Goal: Task Accomplishment & Management: Manage account settings

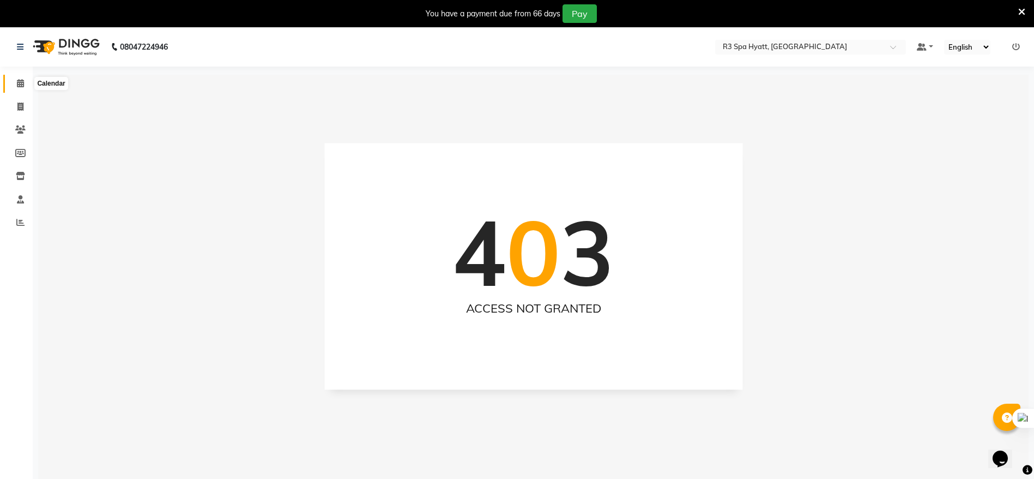
click at [17, 82] on icon at bounding box center [20, 83] width 7 height 8
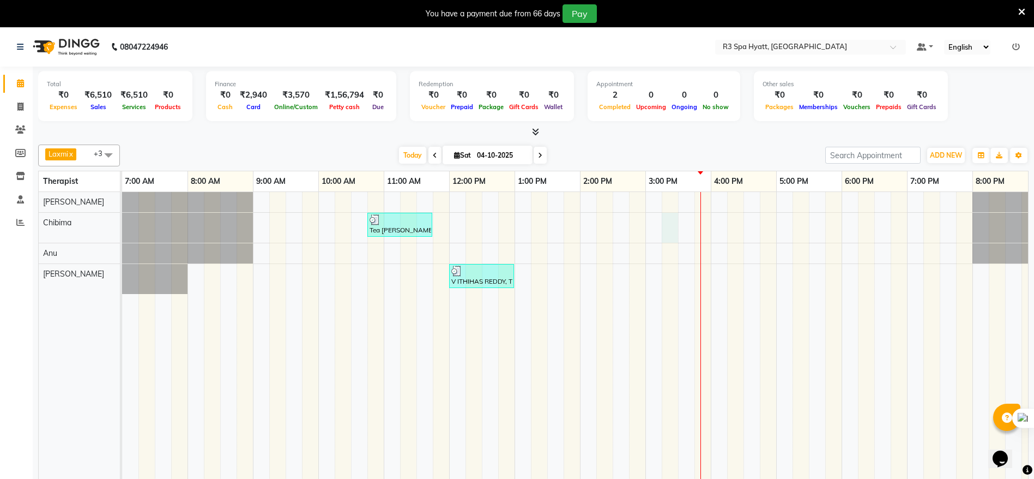
click at [678, 230] on div "Tea [PERSON_NAME], TK01, 10:45 AM-11:45 AM, Traditional Swedish Relaxation Ther…" at bounding box center [645, 343] width 1047 height 303
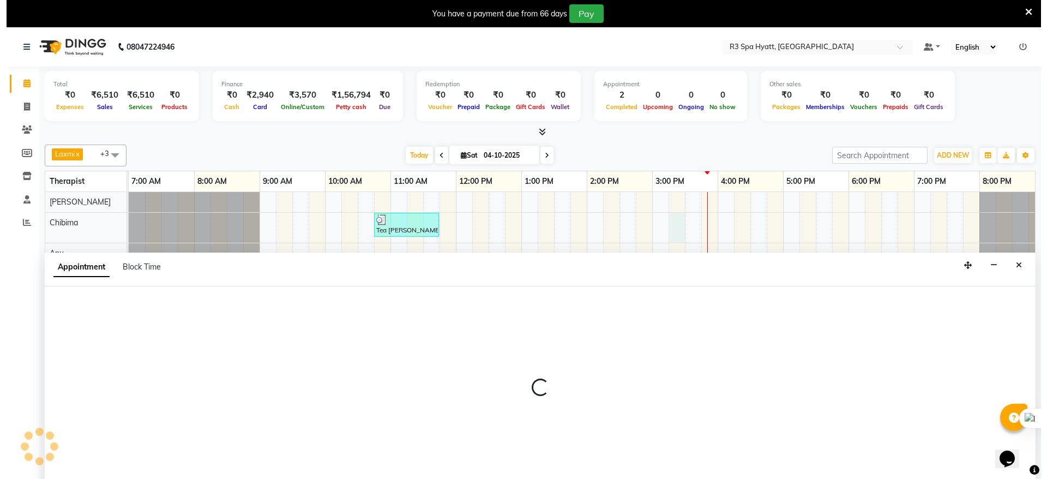
scroll to position [27, 0]
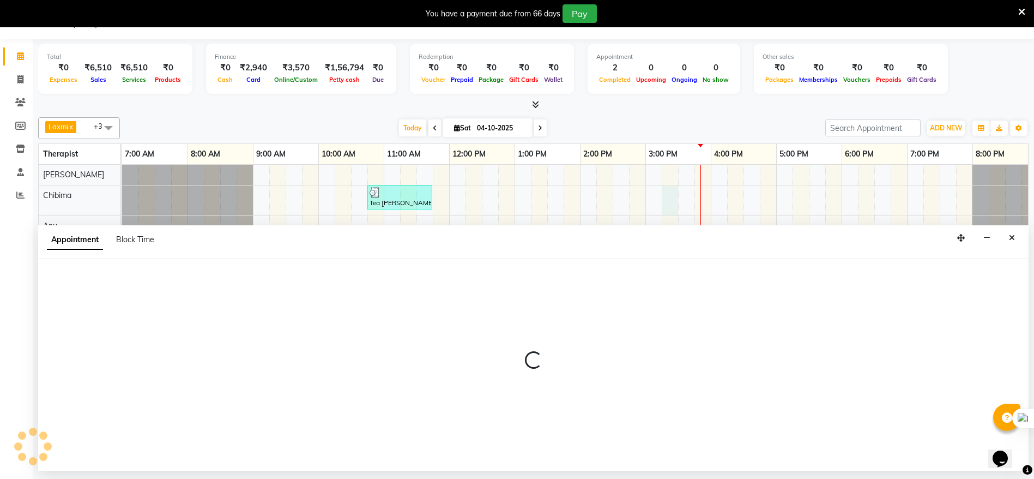
select select "86019"
select select "915"
select select "tentative"
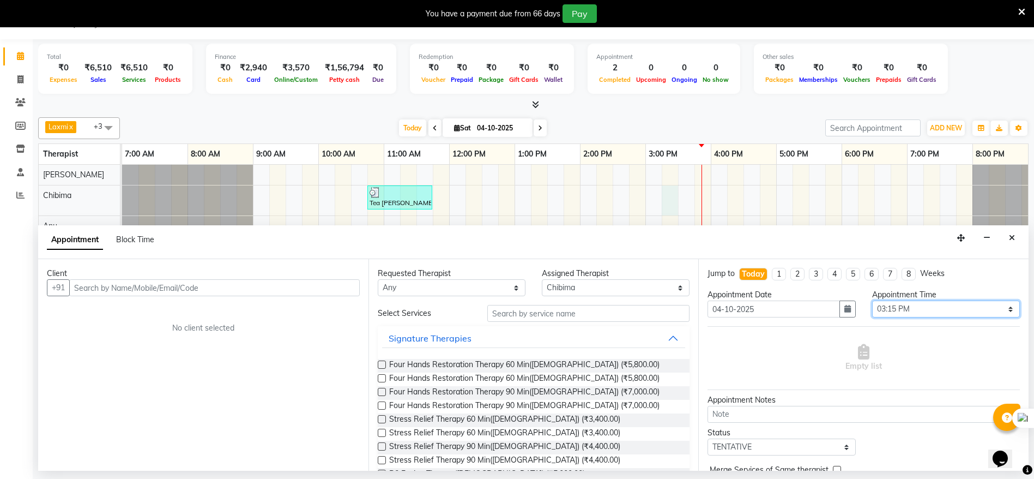
click at [997, 311] on select "Select 08:00 AM 08:15 AM 08:30 AM 08:45 AM 09:00 AM 09:15 AM 09:30 AM 09:45 AM …" at bounding box center [946, 308] width 148 height 17
select select "945"
click at [872, 300] on select "Select 08:00 AM 08:15 AM 08:30 AM 08:45 AM 09:00 AM 09:15 AM 09:30 AM 09:45 AM …" at bounding box center [946, 308] width 148 height 17
click at [1000, 309] on select "Select 08:00 AM 08:15 AM 08:30 AM 08:45 AM 09:00 AM 09:15 AM 09:30 AM 09:45 AM …" at bounding box center [946, 308] width 148 height 17
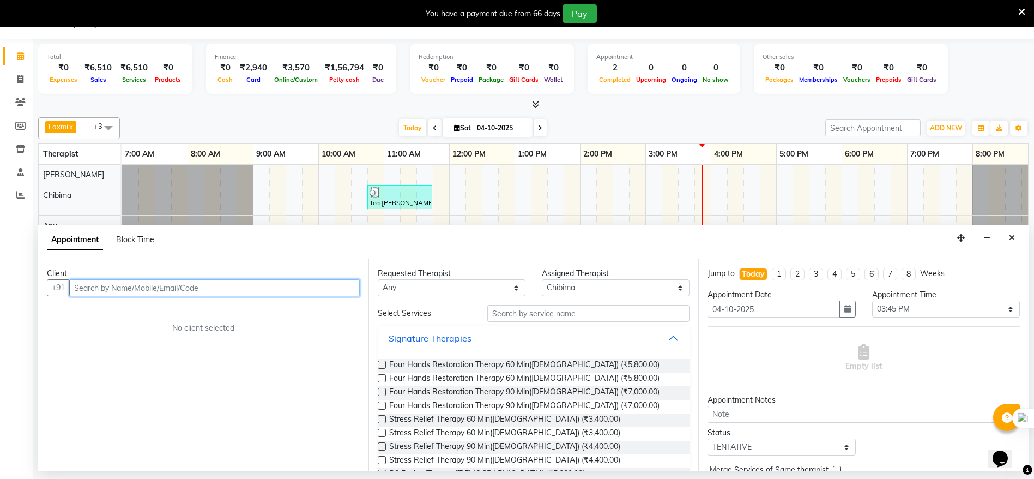
click at [83, 282] on input "text" at bounding box center [214, 287] width 291 height 17
type input "7815883604"
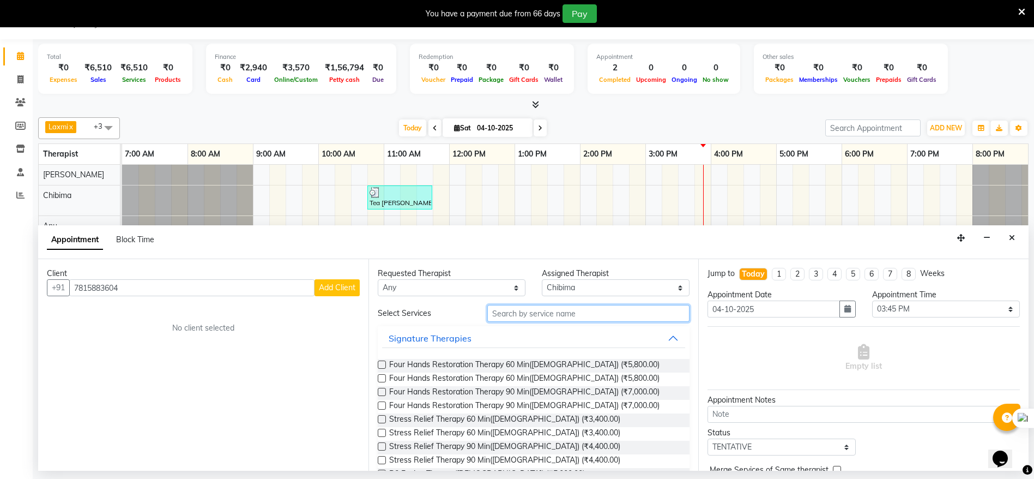
click at [515, 311] on input "text" at bounding box center [588, 313] width 203 height 17
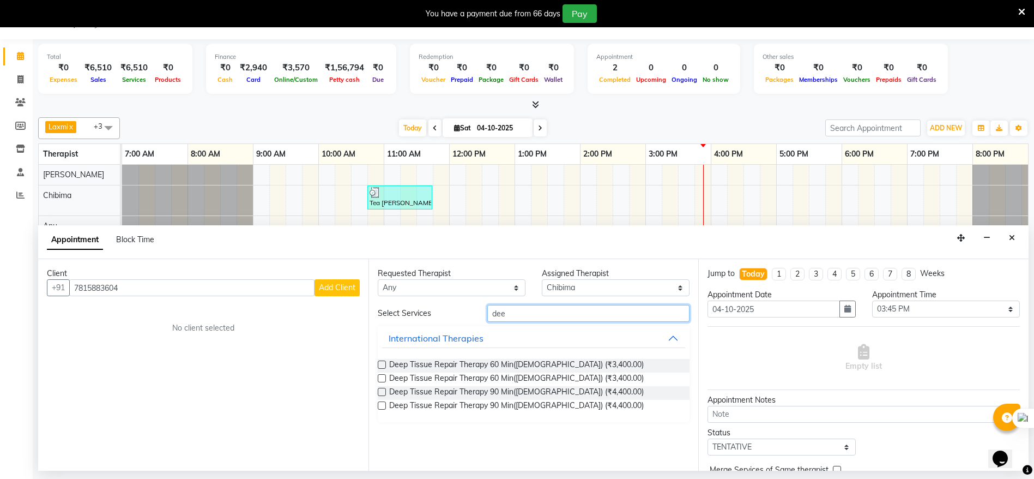
type input "dee"
click at [381, 360] on label at bounding box center [382, 364] width 8 height 8
click at [381, 362] on input "checkbox" at bounding box center [381, 365] width 7 height 7
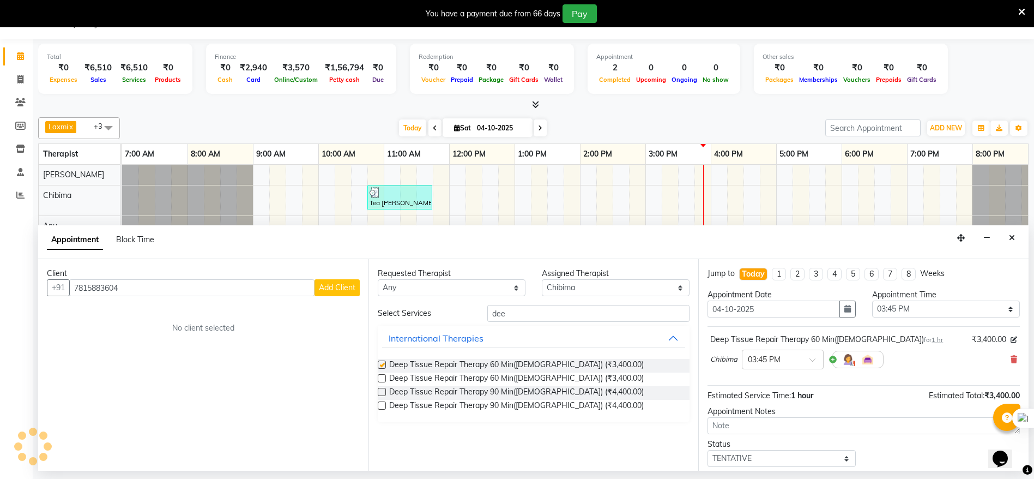
checkbox input "false"
click at [343, 290] on span "Add Client" at bounding box center [337, 287] width 37 height 10
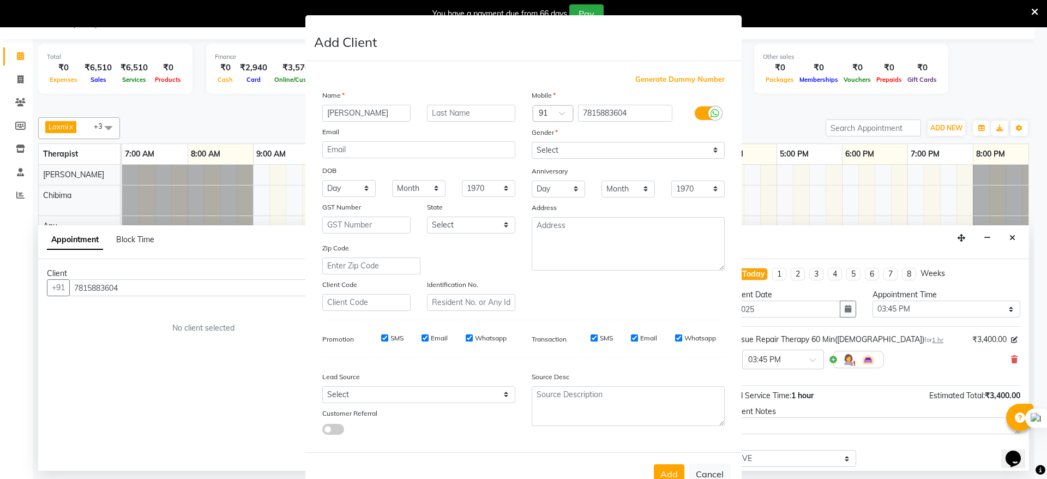
type input "[PERSON_NAME]"
click at [711, 153] on select "Select [DEMOGRAPHIC_DATA] [DEMOGRAPHIC_DATA] Other Prefer Not To Say" at bounding box center [627, 150] width 193 height 17
select select "[DEMOGRAPHIC_DATA]"
click at [531, 142] on select "Select [DEMOGRAPHIC_DATA] [DEMOGRAPHIC_DATA] Other Prefer Not To Say" at bounding box center [627, 150] width 193 height 17
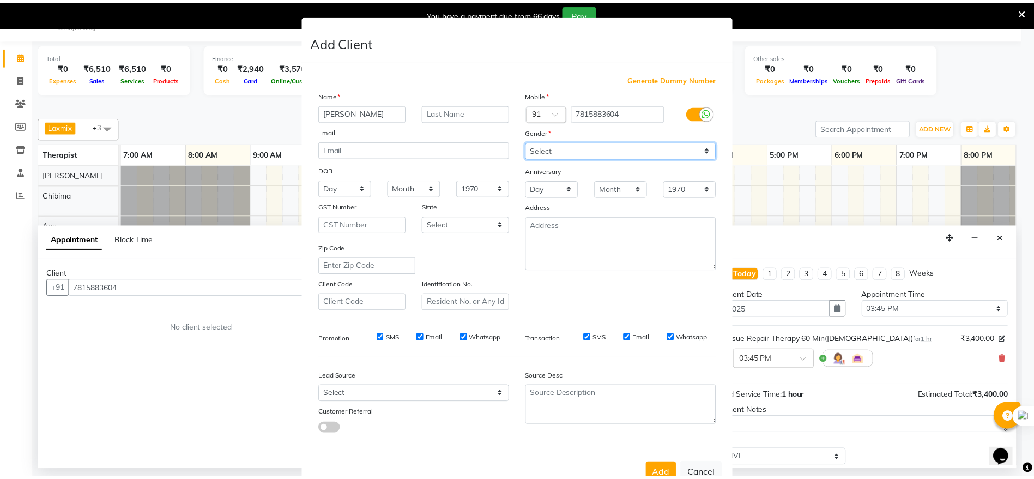
scroll to position [43, 0]
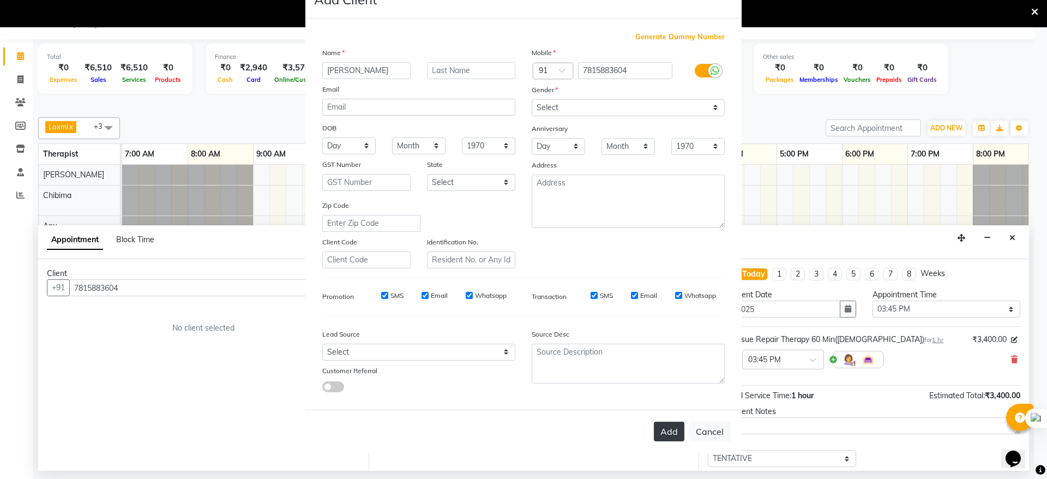
click at [662, 433] on button "Add" at bounding box center [669, 431] width 31 height 20
type input "78******04"
select select
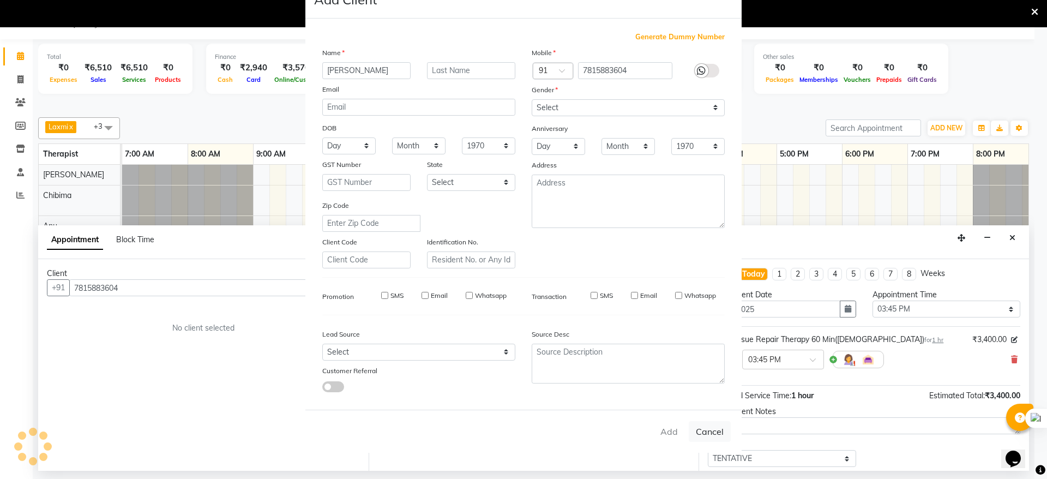
select select
checkbox input "false"
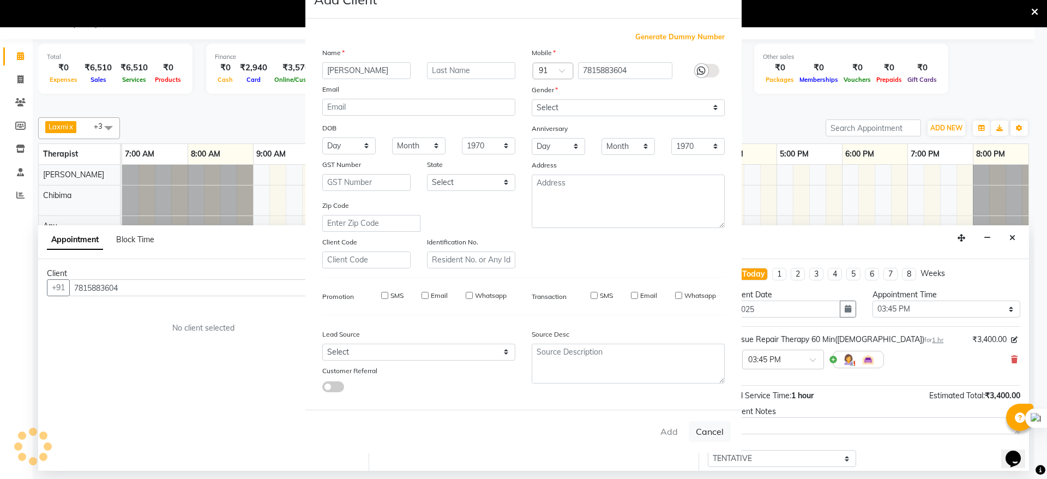
checkbox input "false"
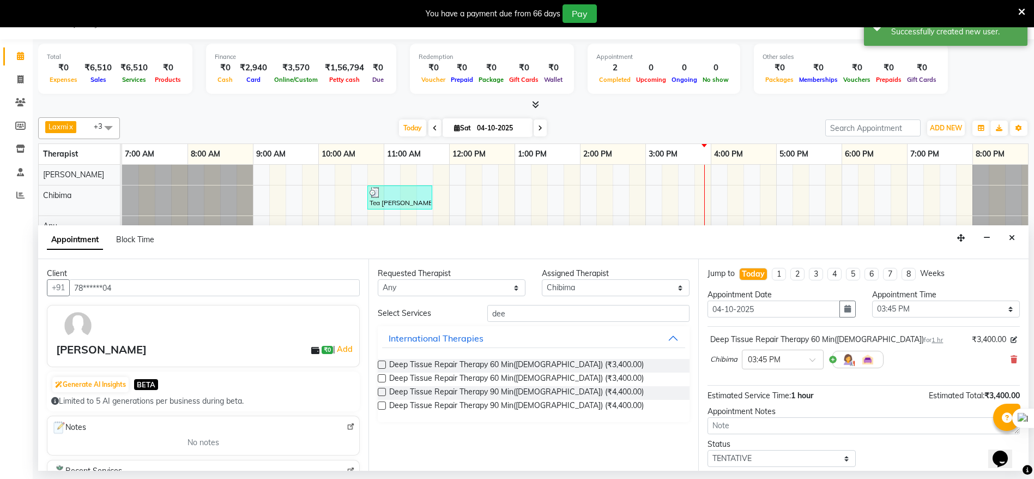
scroll to position [65, 0]
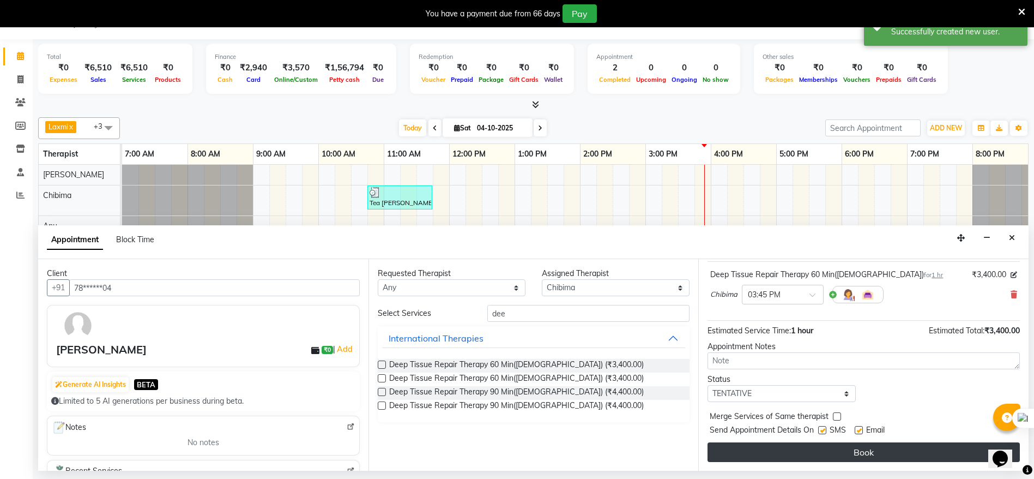
click at [849, 456] on button "Book" at bounding box center [864, 452] width 312 height 20
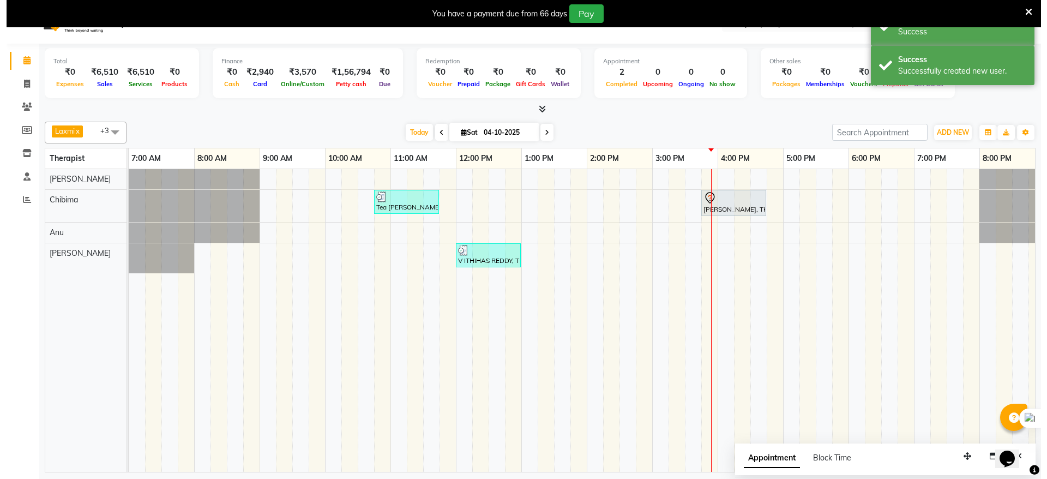
scroll to position [27, 0]
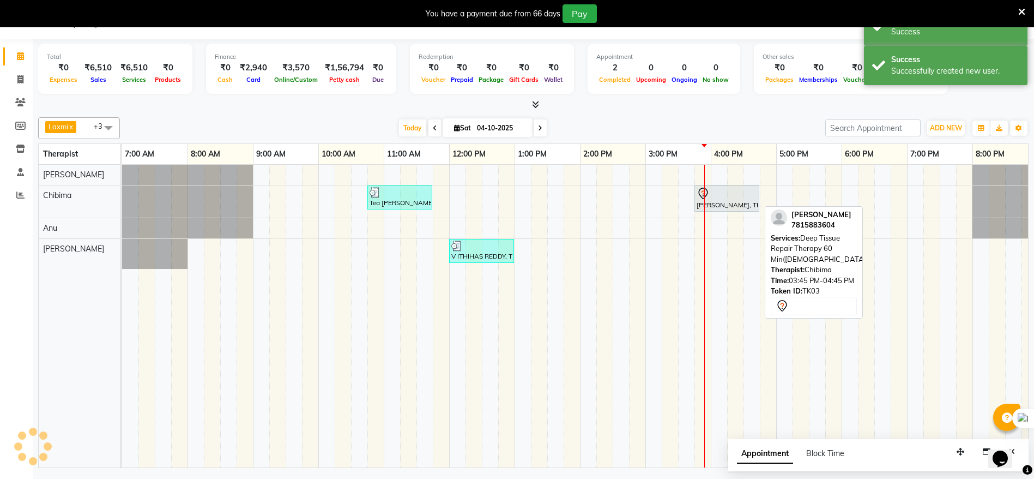
click at [716, 200] on div "[PERSON_NAME], TK03, 03:45 PM-04:45 PM, Deep Tissue Repair Therapy 60 Min([DEMO…" at bounding box center [727, 198] width 63 height 23
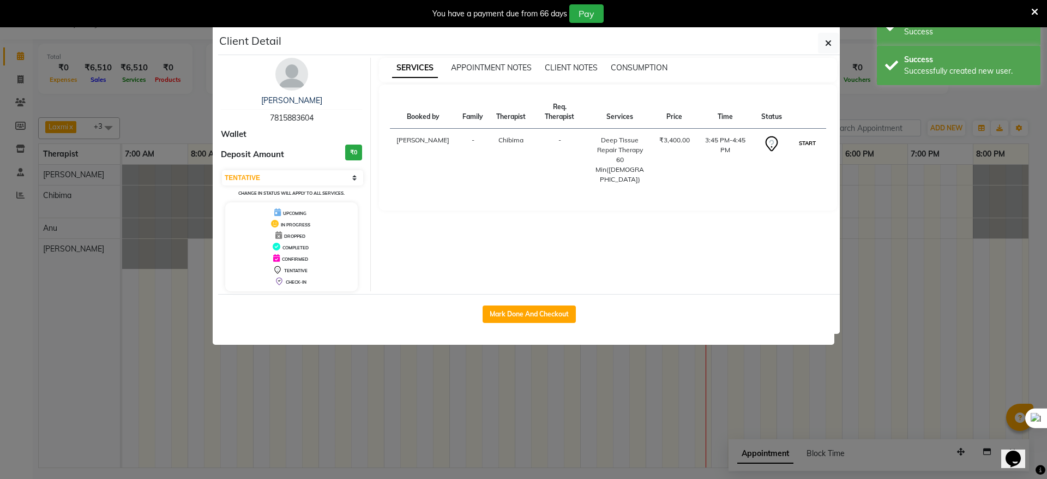
click at [811, 136] on button "START" at bounding box center [807, 143] width 22 height 14
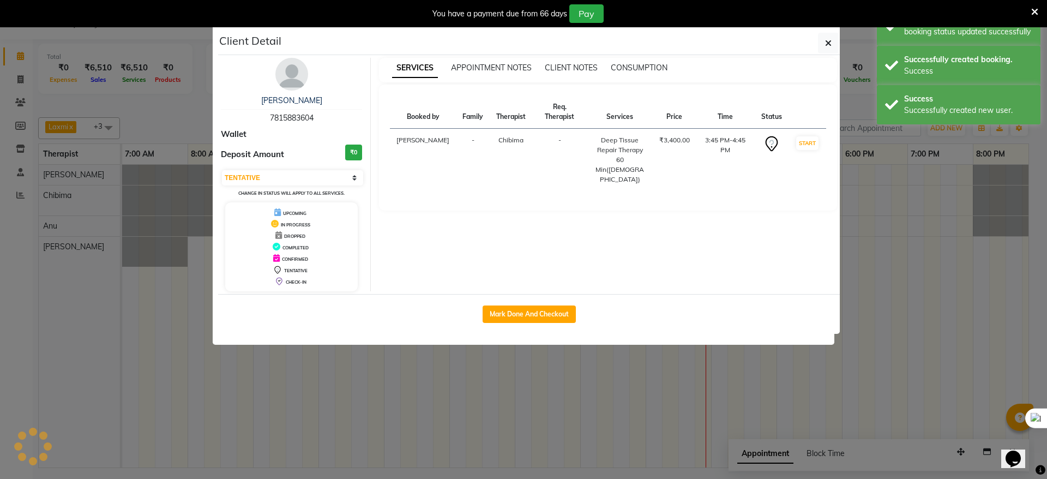
select select "1"
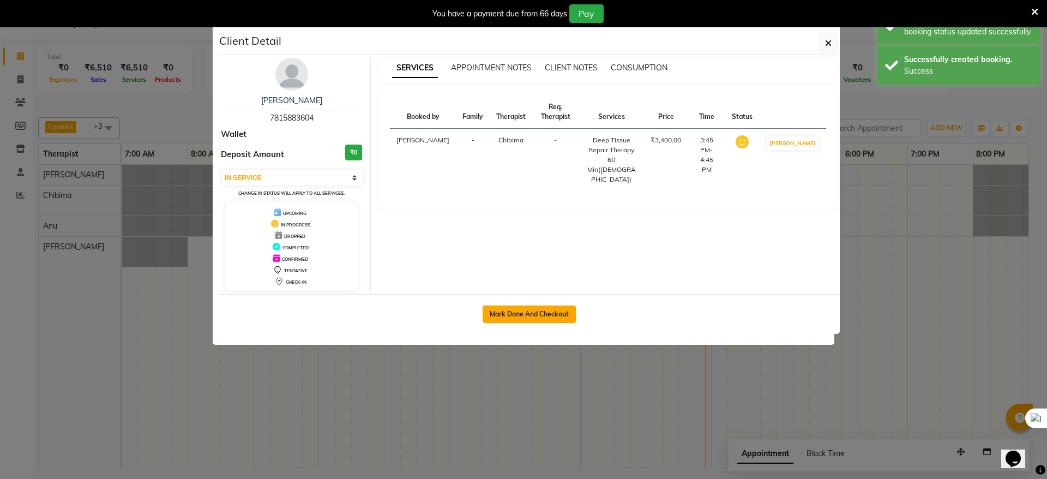
click at [559, 315] on button "Mark Done And Checkout" at bounding box center [528, 313] width 93 height 17
select select "service"
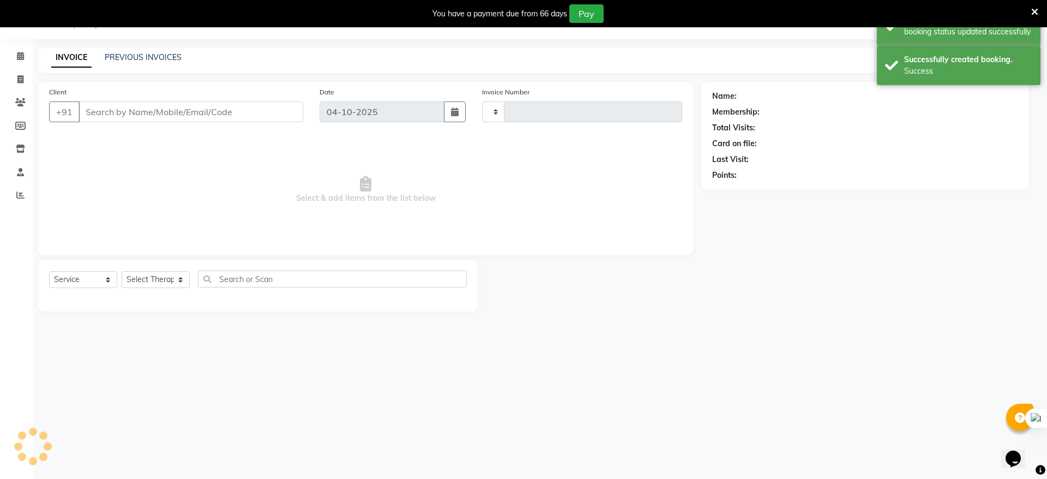
type input "0262"
select select "8612"
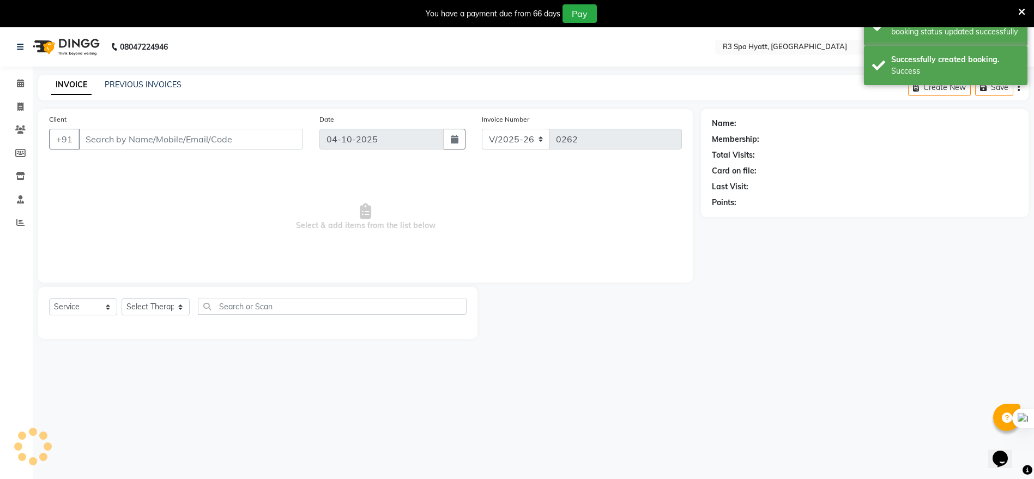
type input "78******04"
select select "86019"
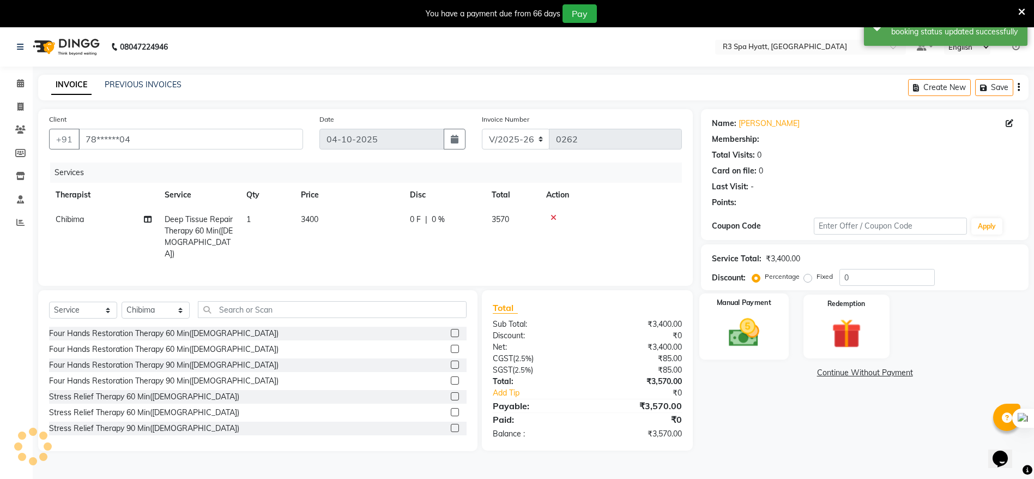
click at [729, 309] on div "Manual Payment" at bounding box center [743, 326] width 89 height 67
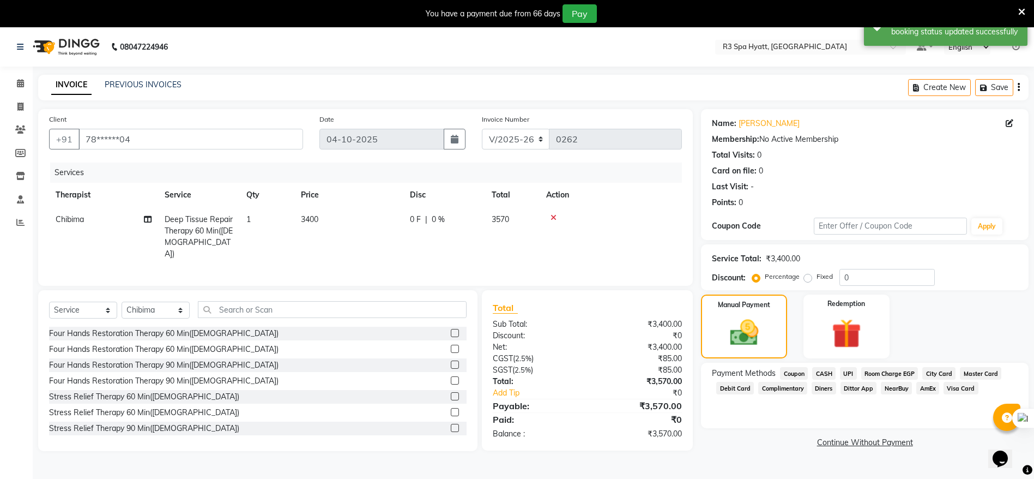
click at [848, 372] on span "UPI" at bounding box center [848, 373] width 17 height 13
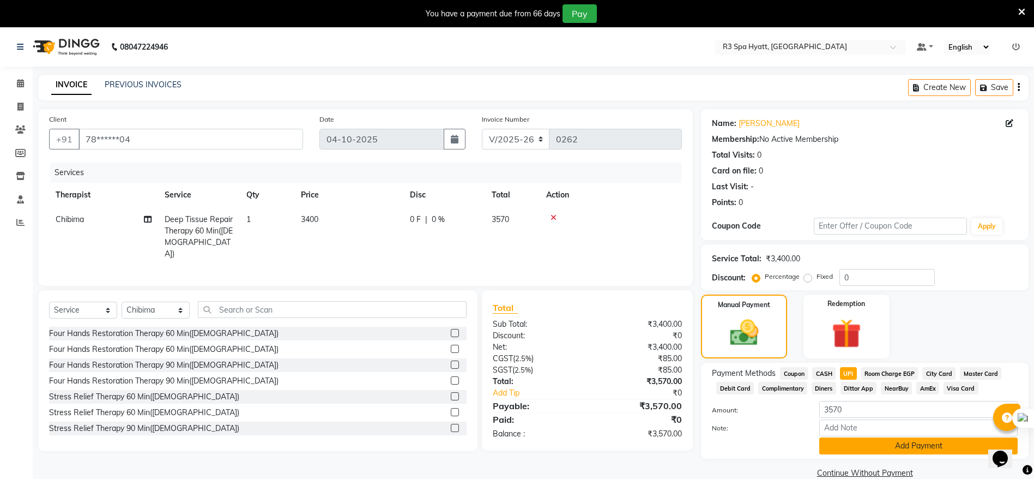
click at [908, 445] on button "Add Payment" at bounding box center [918, 445] width 198 height 17
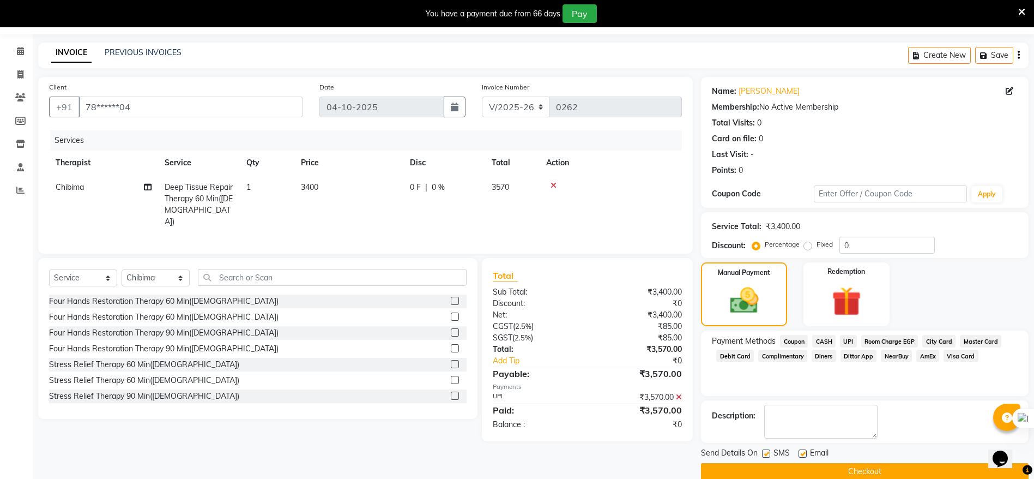
scroll to position [50, 0]
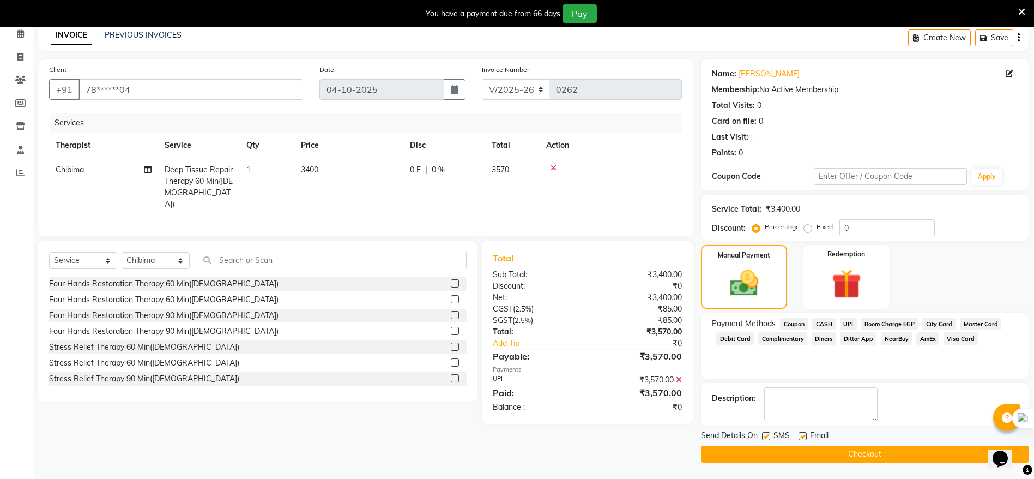
click at [898, 450] on button "Checkout" at bounding box center [865, 453] width 328 height 17
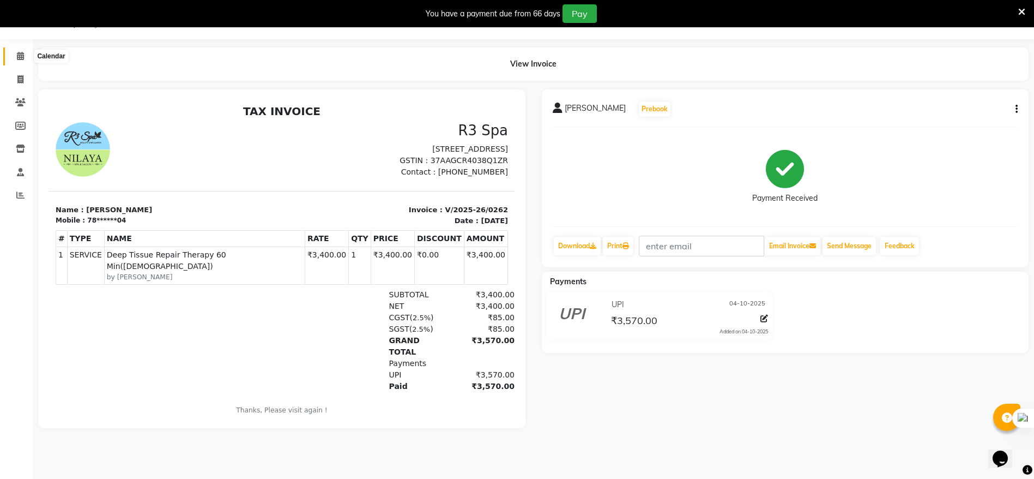
click at [18, 52] on icon at bounding box center [20, 56] width 7 height 8
